Goal: Information Seeking & Learning: Learn about a topic

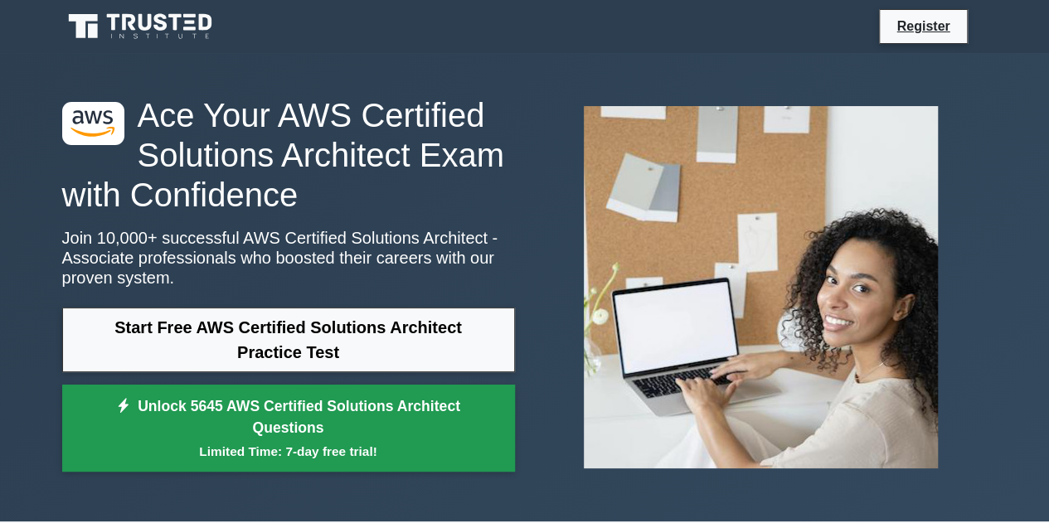
click at [298, 430] on link "Unlock 5645 AWS Certified Solutions Architect Questions Limited Time: 7-day fre…" at bounding box center [288, 429] width 453 height 88
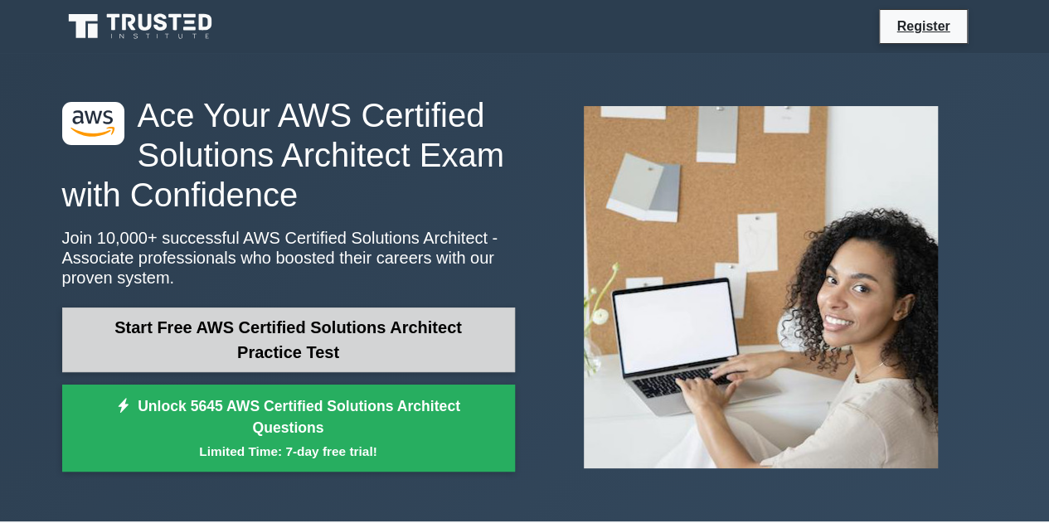
click at [267, 352] on link "Start Free AWS Certified Solutions Architect Practice Test" at bounding box center [288, 340] width 453 height 65
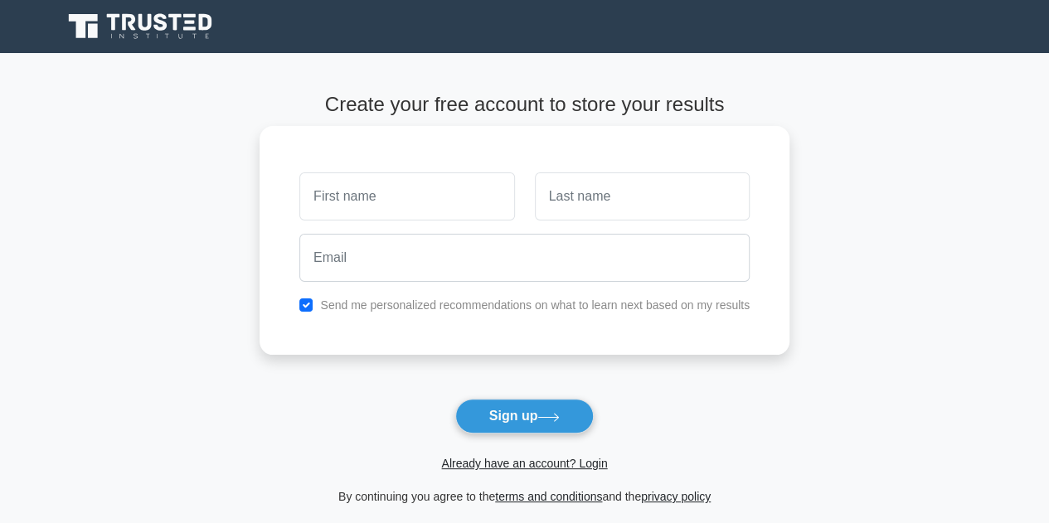
click at [368, 197] on input "text" at bounding box center [406, 196] width 215 height 48
type input "sgfs"
click at [627, 206] on input "text" at bounding box center [642, 196] width 215 height 48
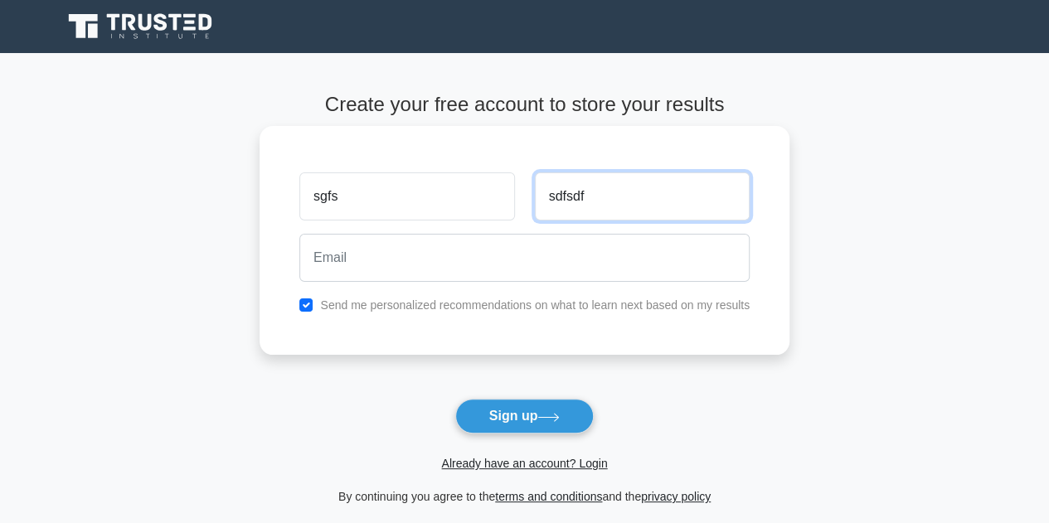
type input "sdfsdf"
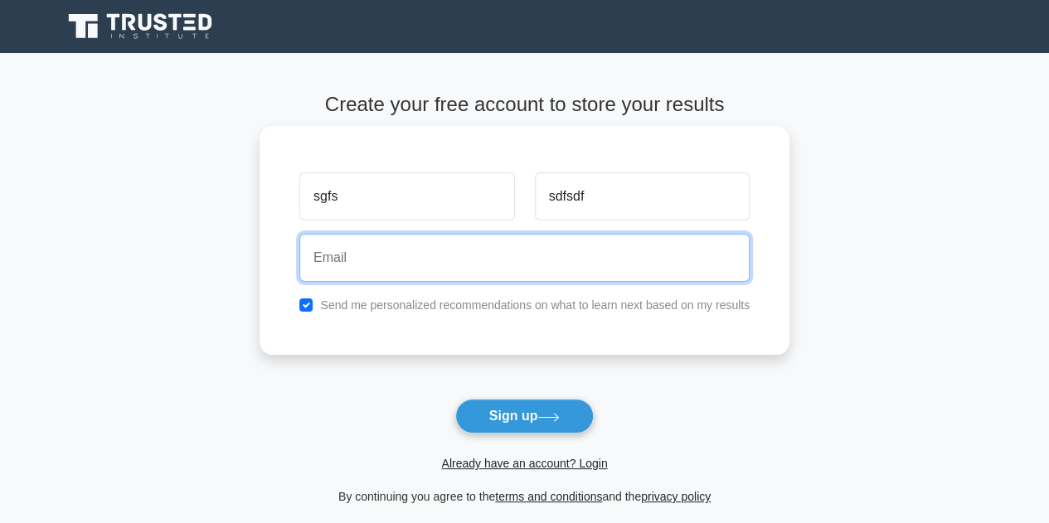
click at [385, 258] on input "email" at bounding box center [524, 258] width 450 height 48
type input "a@b.com"
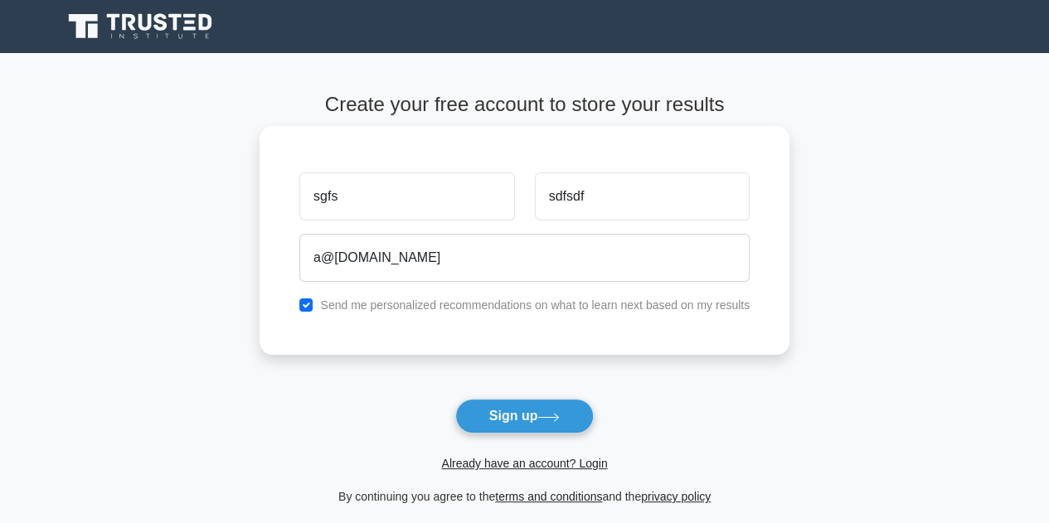
click at [308, 311] on div "Send me personalized recommendations on what to learn next based on my results" at bounding box center [524, 305] width 470 height 20
click at [310, 308] on input "checkbox" at bounding box center [305, 305] width 13 height 13
checkbox input "false"
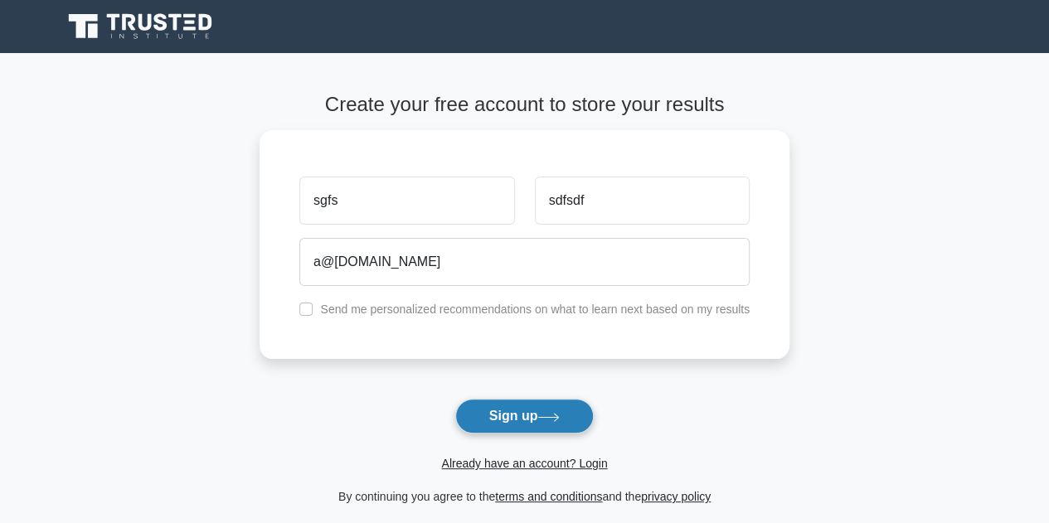
click at [508, 404] on button "Sign up" at bounding box center [524, 416] width 139 height 35
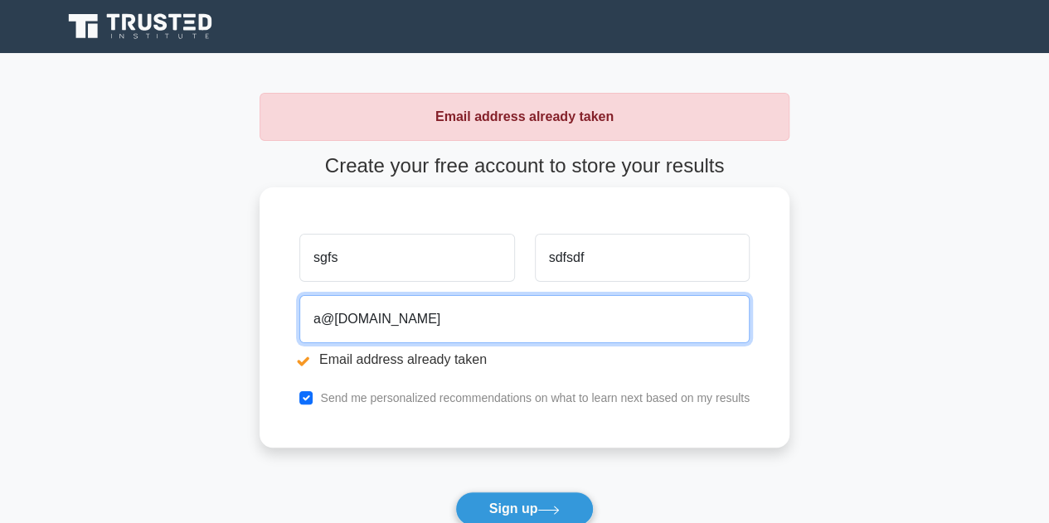
click at [322, 320] on input "a@b.com" at bounding box center [524, 319] width 450 height 48
click at [367, 323] on input "a347j@b.com" at bounding box center [524, 319] width 450 height 48
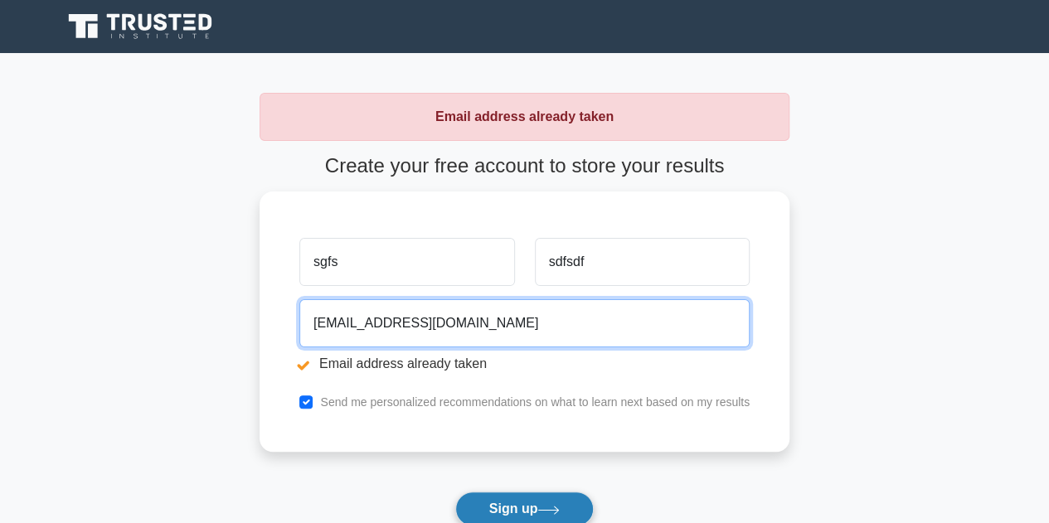
type input "a347j@ba.com"
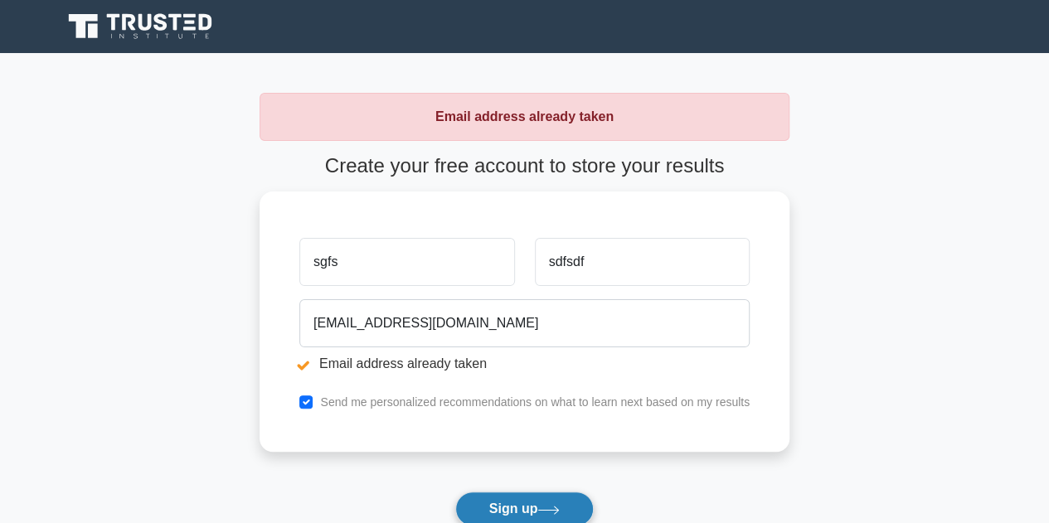
click at [540, 504] on button "Sign up" at bounding box center [524, 509] width 139 height 35
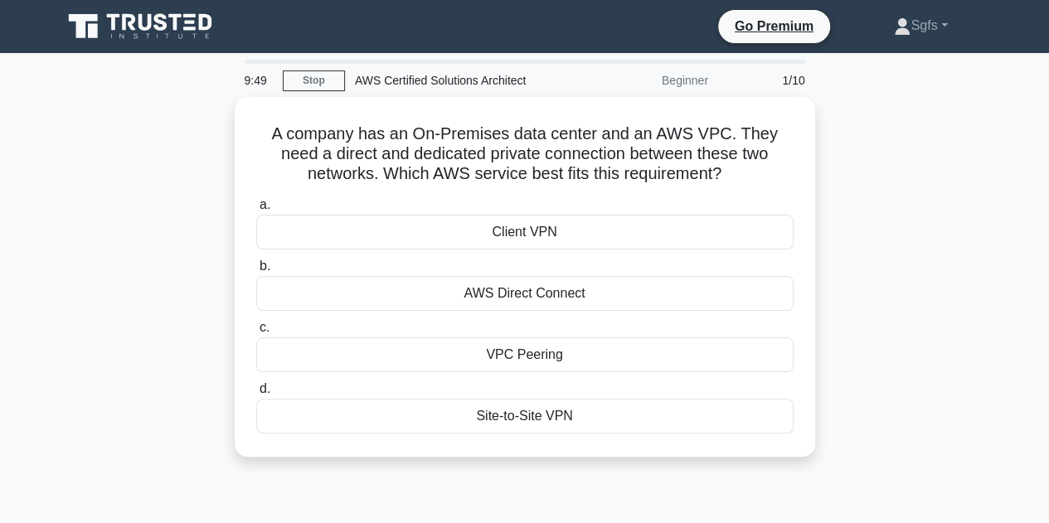
drag, startPoint x: 657, startPoint y: 4, endPoint x: 889, endPoint y: 323, distance: 394.1
click at [889, 323] on div "A company has an On-Premises data center and an AWS VPC. They need a direct and…" at bounding box center [524, 287] width 945 height 380
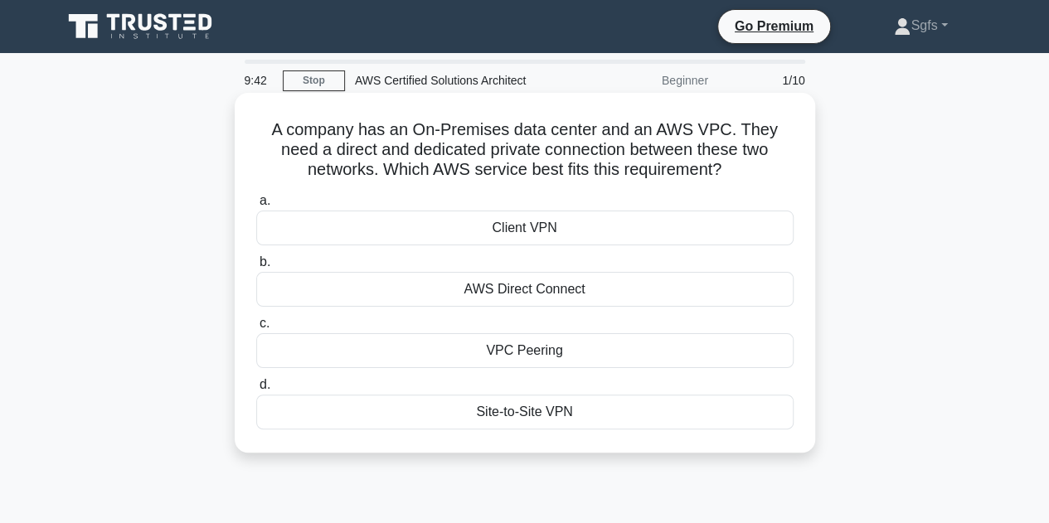
click at [537, 283] on div "AWS Direct Connect" at bounding box center [524, 289] width 537 height 35
click at [256, 268] on input "b. AWS Direct Connect" at bounding box center [256, 262] width 0 height 11
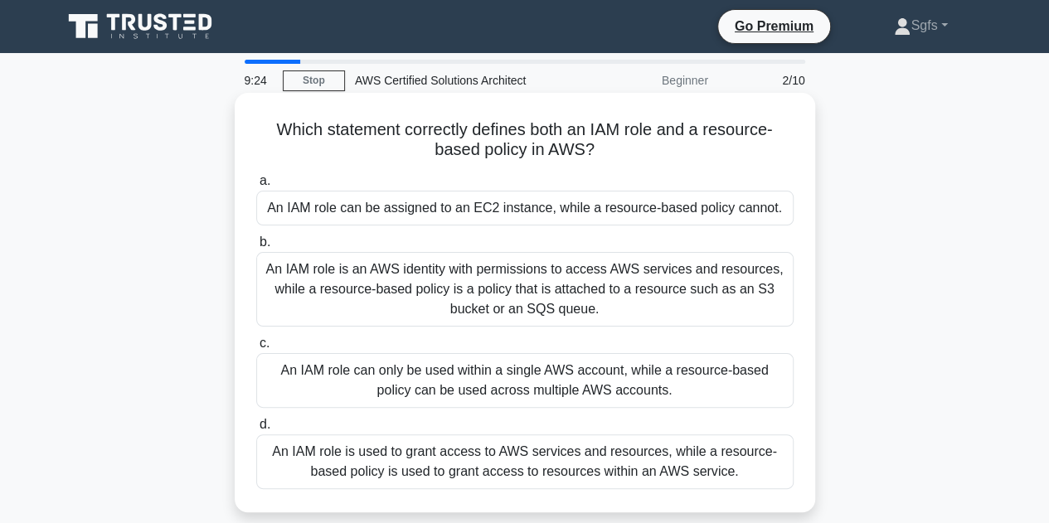
click at [610, 309] on div "An IAM role is an AWS identity with permissions to access AWS services and reso…" at bounding box center [524, 289] width 537 height 75
click at [256, 248] on input "b. An IAM role is an AWS identity with permissions to access AWS services and r…" at bounding box center [256, 242] width 0 height 11
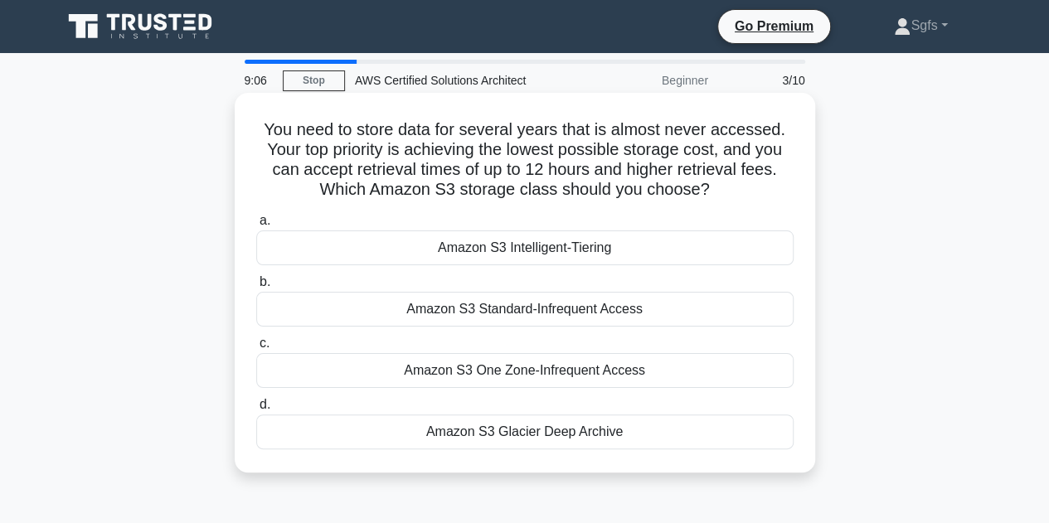
click at [627, 435] on div "Amazon S3 Glacier Deep Archive" at bounding box center [524, 432] width 537 height 35
click at [256, 410] on input "d. Amazon S3 Glacier Deep Archive" at bounding box center [256, 405] width 0 height 11
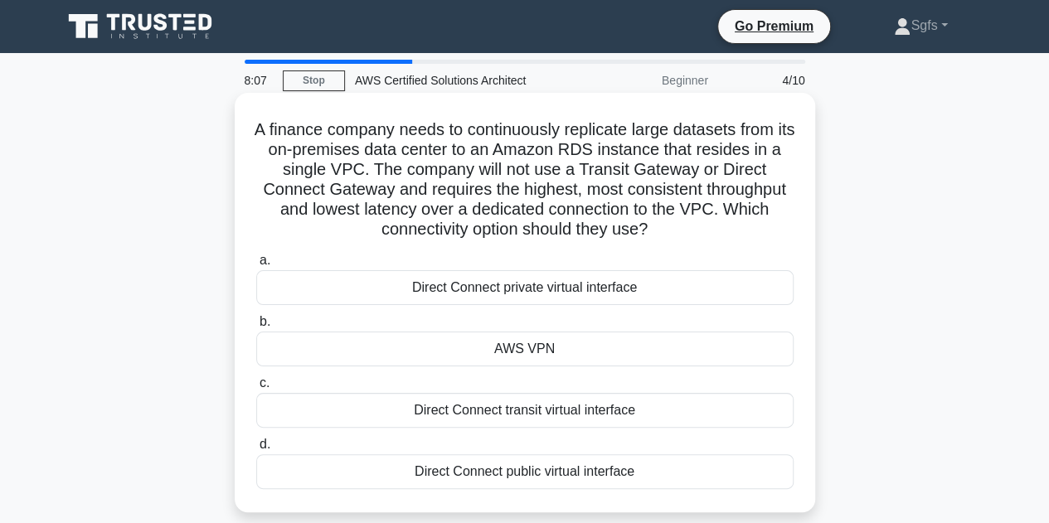
click at [575, 289] on div "Direct Connect private virtual interface" at bounding box center [524, 287] width 537 height 35
click at [256, 266] on input "a. Direct Connect private virtual interface" at bounding box center [256, 260] width 0 height 11
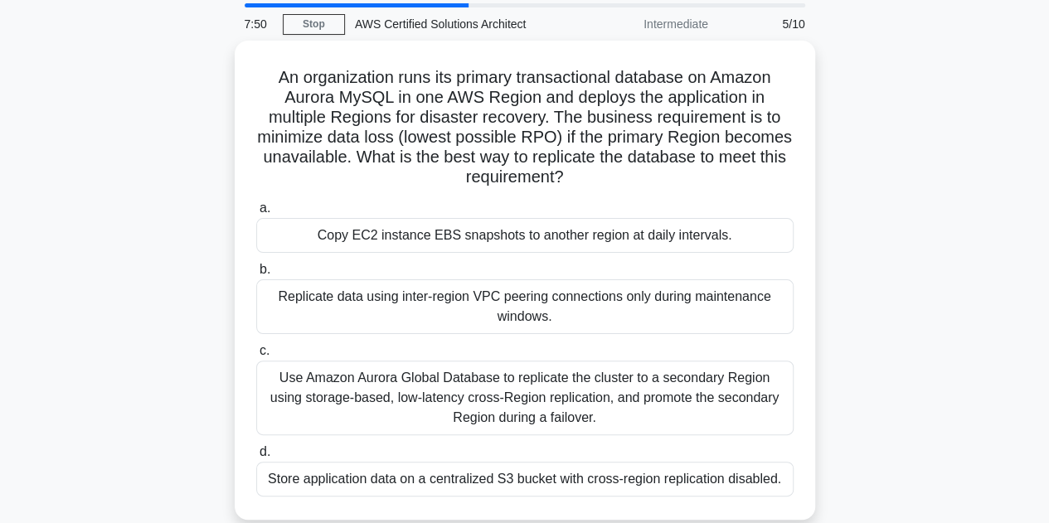
scroll to position [83, 0]
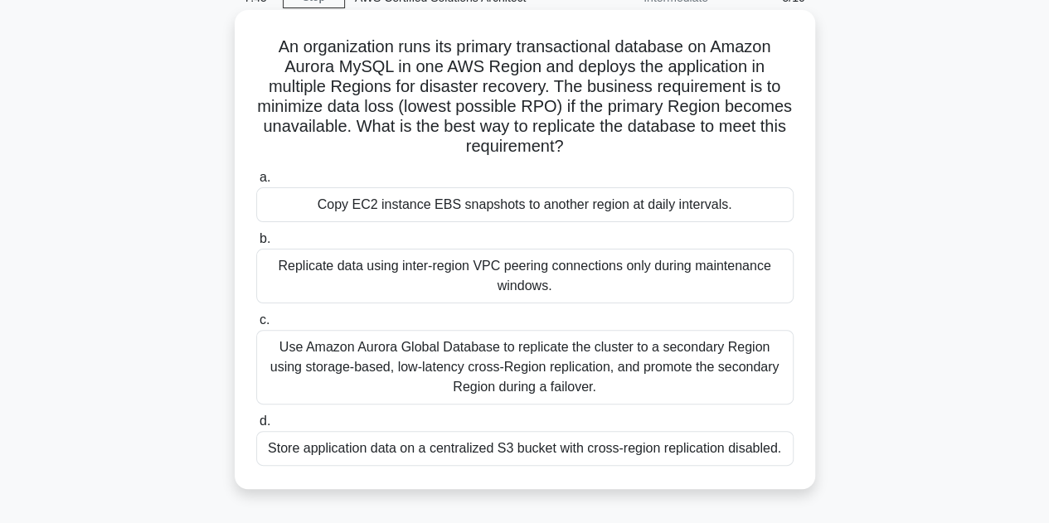
click at [688, 376] on div "Use Amazon Aurora Global Database to replicate the cluster to a secondary Regio…" at bounding box center [524, 367] width 537 height 75
click at [256, 326] on input "c. Use Amazon Aurora Global Database to replicate the cluster to a secondary Re…" at bounding box center [256, 320] width 0 height 11
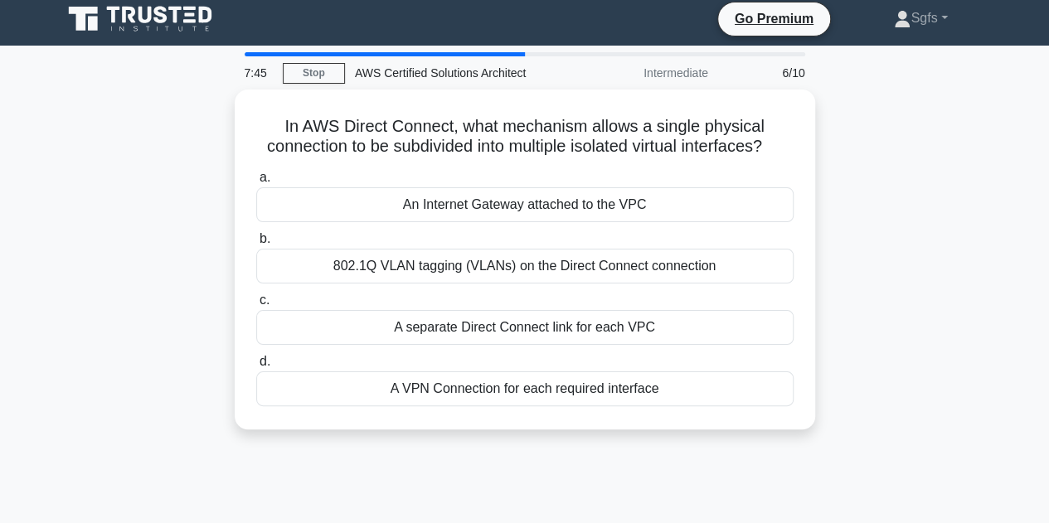
scroll to position [0, 0]
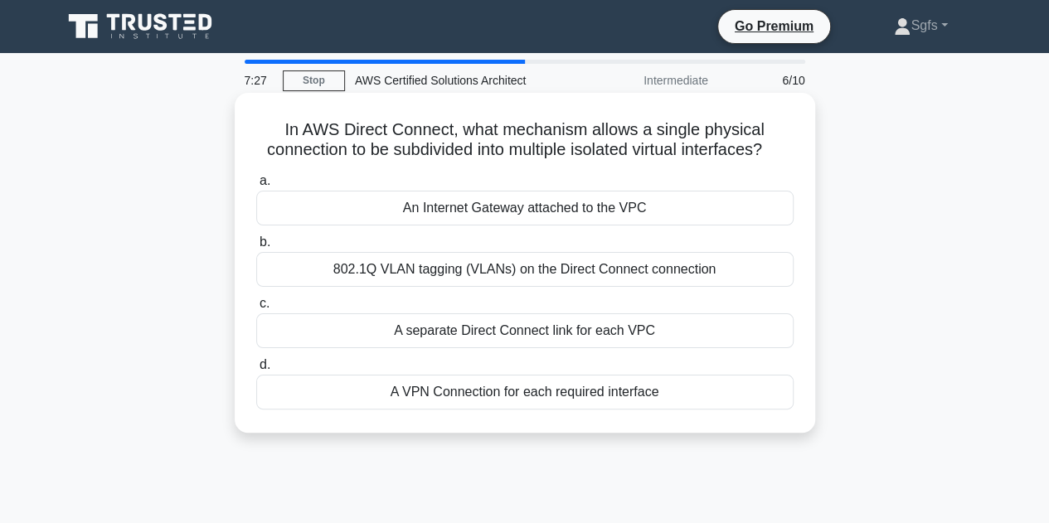
click at [647, 348] on div "A separate Direct Connect link for each VPC" at bounding box center [524, 330] width 537 height 35
click at [256, 309] on input "c. A separate Direct Connect link for each VPC" at bounding box center [256, 304] width 0 height 11
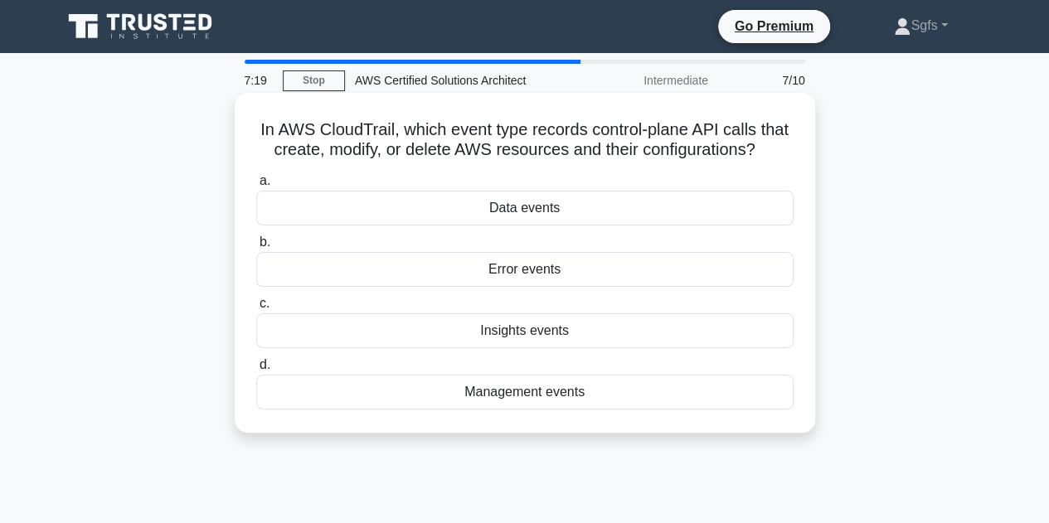
click at [594, 331] on div "Insights events" at bounding box center [524, 330] width 537 height 35
click at [256, 309] on input "c. Insights events" at bounding box center [256, 304] width 0 height 11
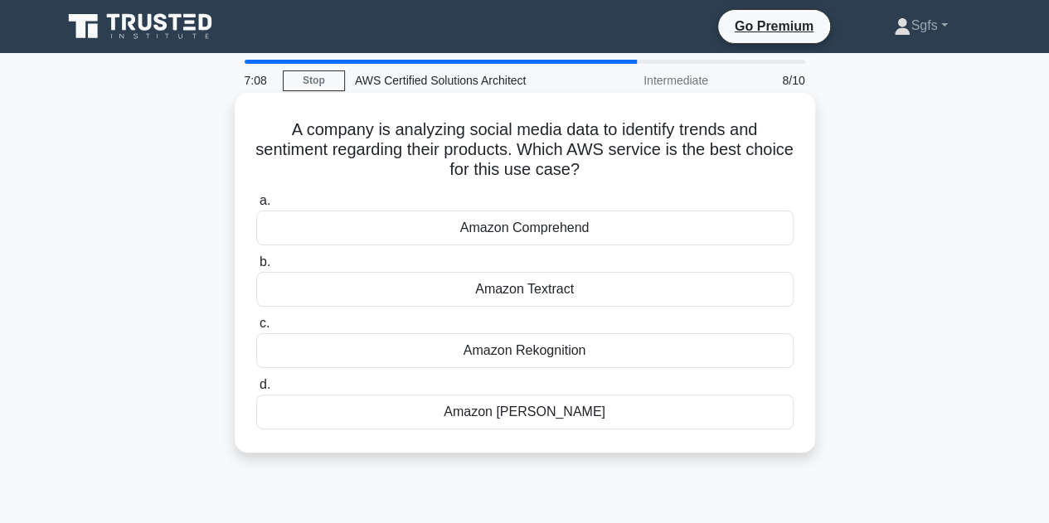
click at [644, 230] on div "Amazon Comprehend" at bounding box center [524, 228] width 537 height 35
click at [256, 206] on input "a. Amazon Comprehend" at bounding box center [256, 201] width 0 height 11
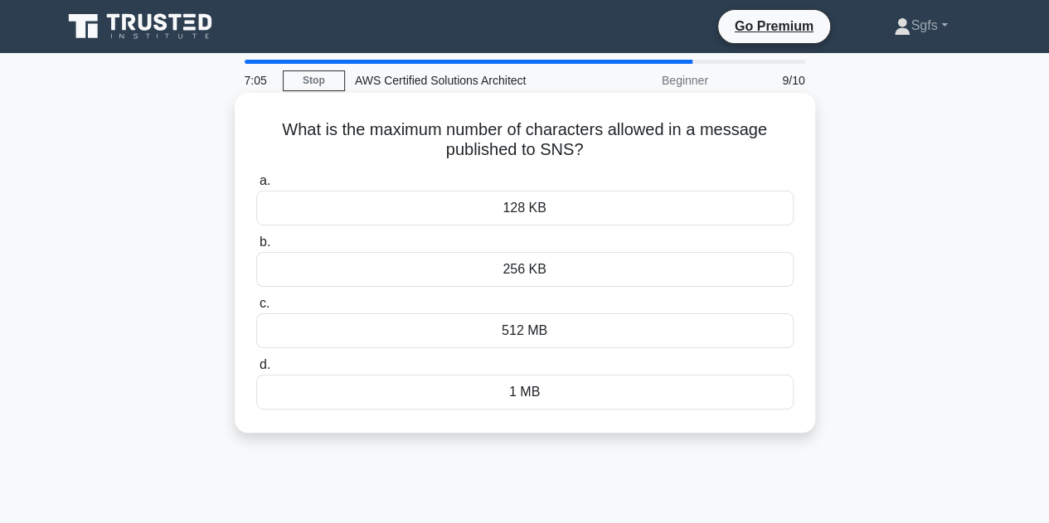
click at [660, 263] on div "256 KB" at bounding box center [524, 269] width 537 height 35
click at [256, 248] on input "b. 256 KB" at bounding box center [256, 242] width 0 height 11
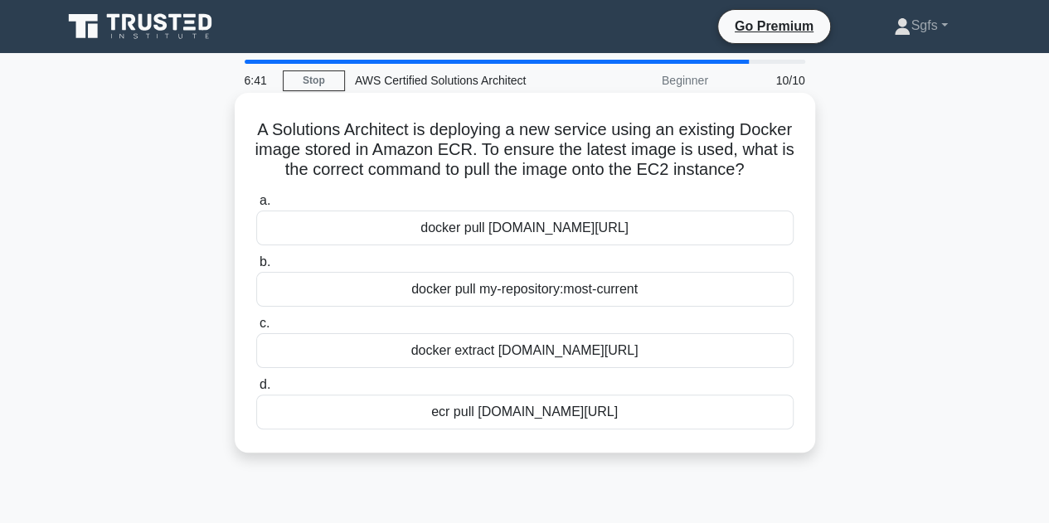
click at [687, 240] on div "docker pull [DOMAIN_NAME][URL]" at bounding box center [524, 228] width 537 height 35
click at [256, 206] on input "a. docker pull [DOMAIN_NAME][URL]" at bounding box center [256, 201] width 0 height 11
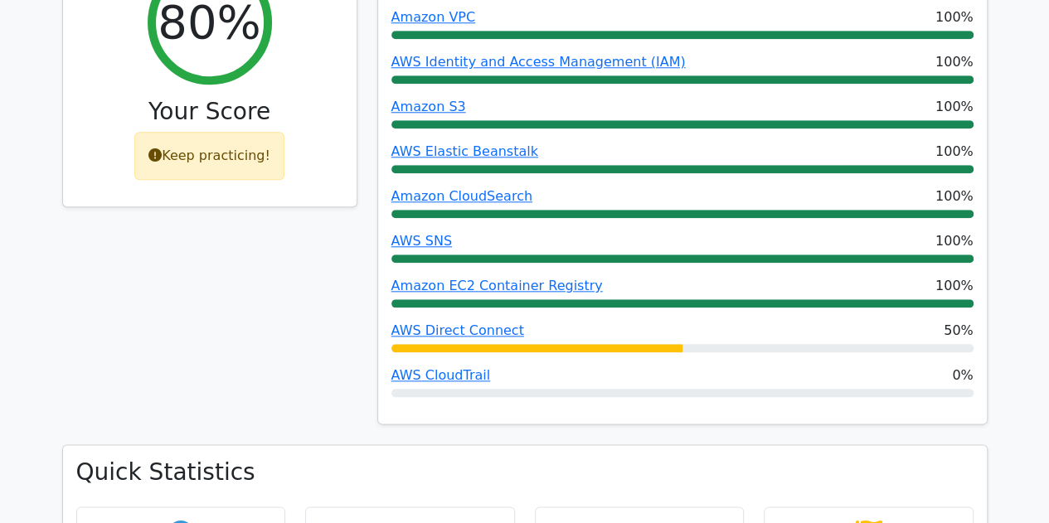
scroll to position [912, 0]
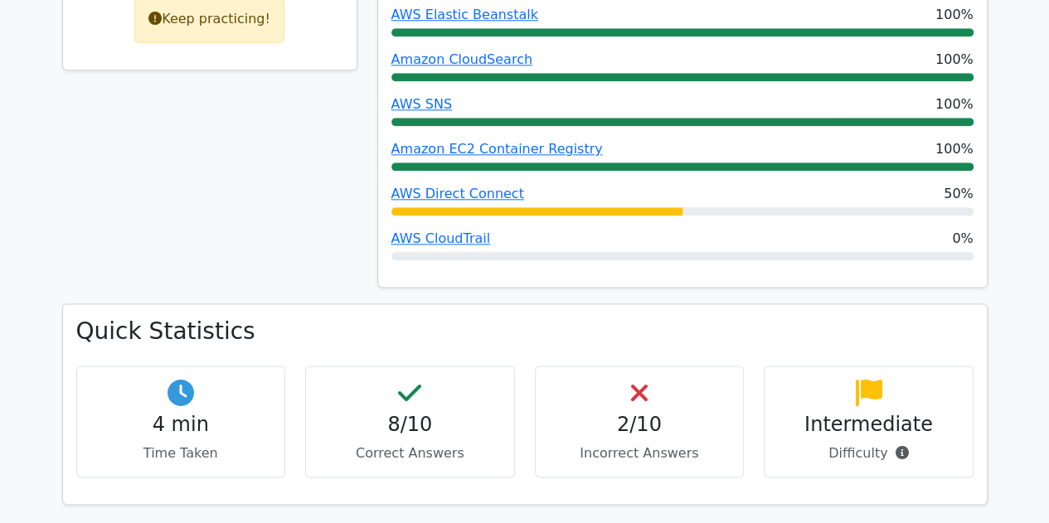
click at [650, 413] on h4 "2/10" at bounding box center [640, 425] width 182 height 24
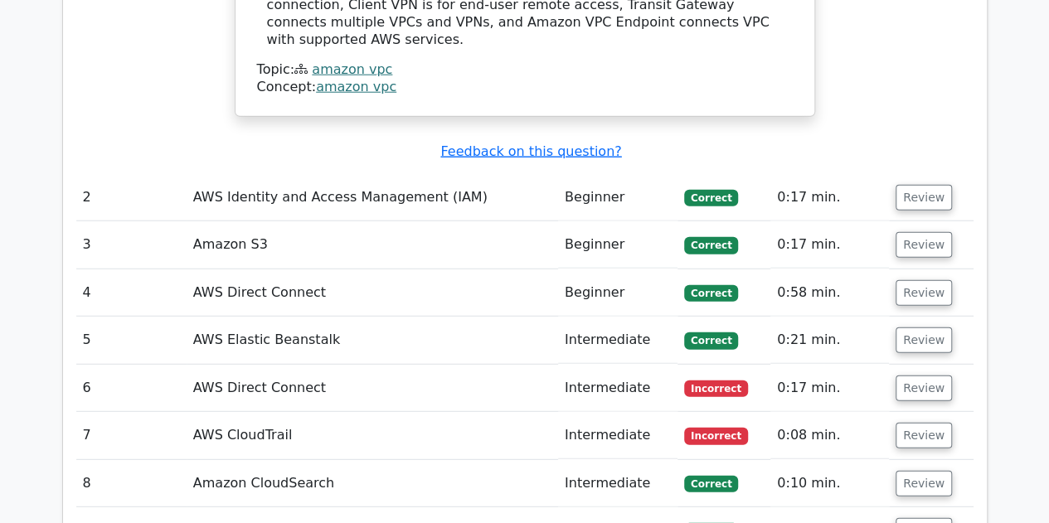
scroll to position [2156, 0]
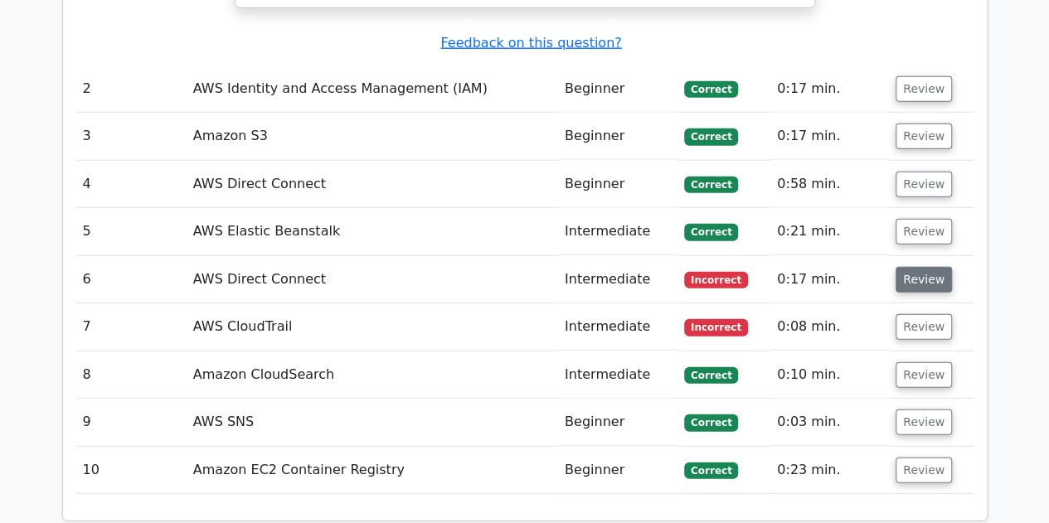
click at [922, 267] on button "Review" at bounding box center [924, 280] width 56 height 26
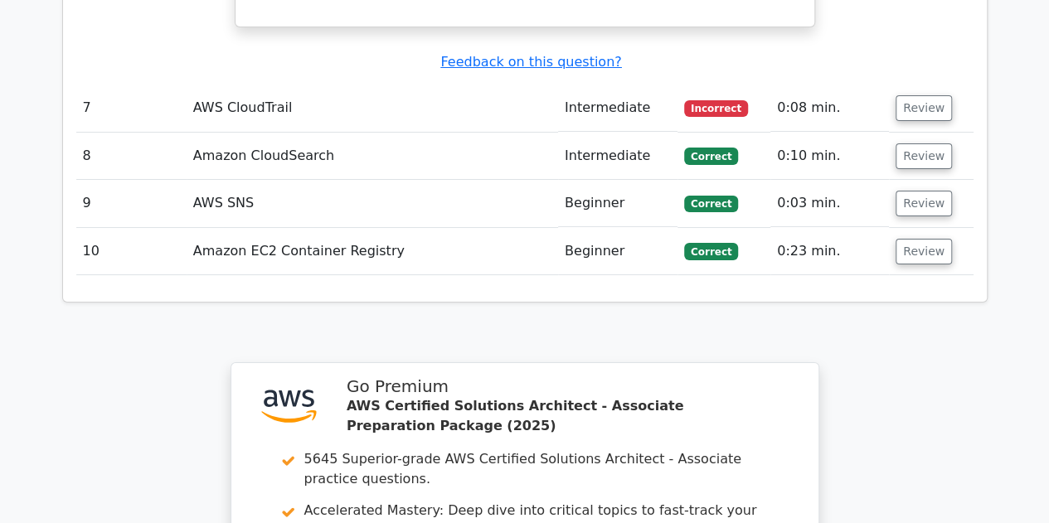
scroll to position [2736, 0]
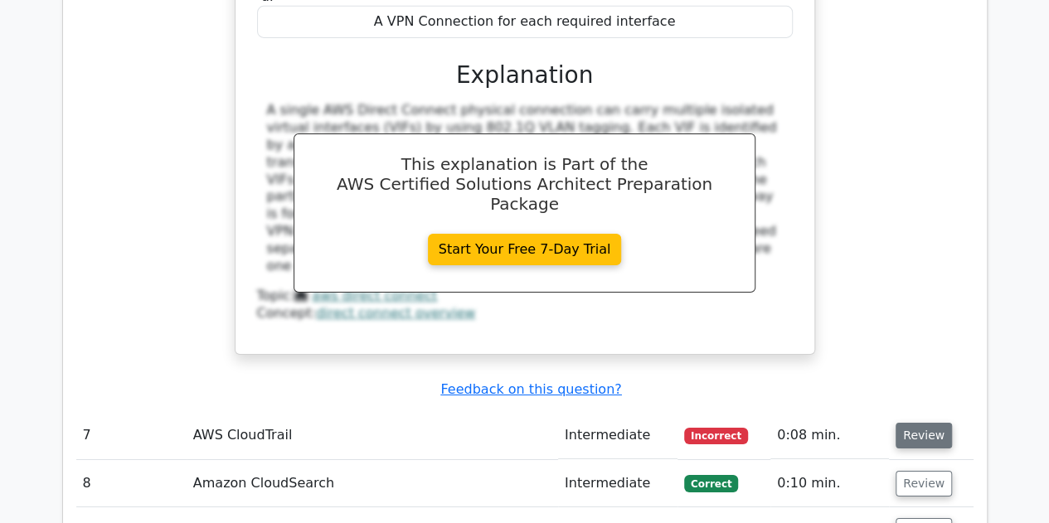
click at [927, 423] on button "Review" at bounding box center [924, 436] width 56 height 26
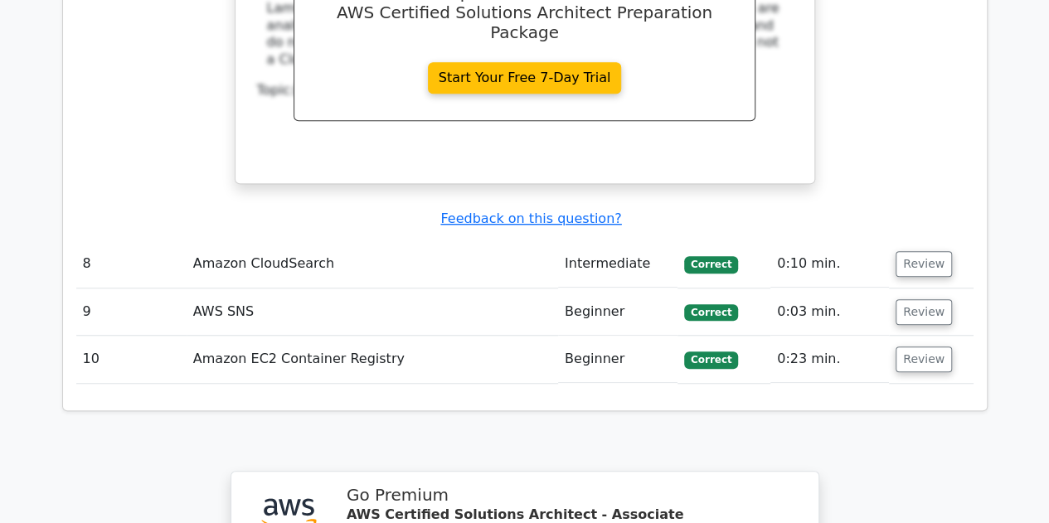
scroll to position [4063, 0]
